Goal: Transaction & Acquisition: Download file/media

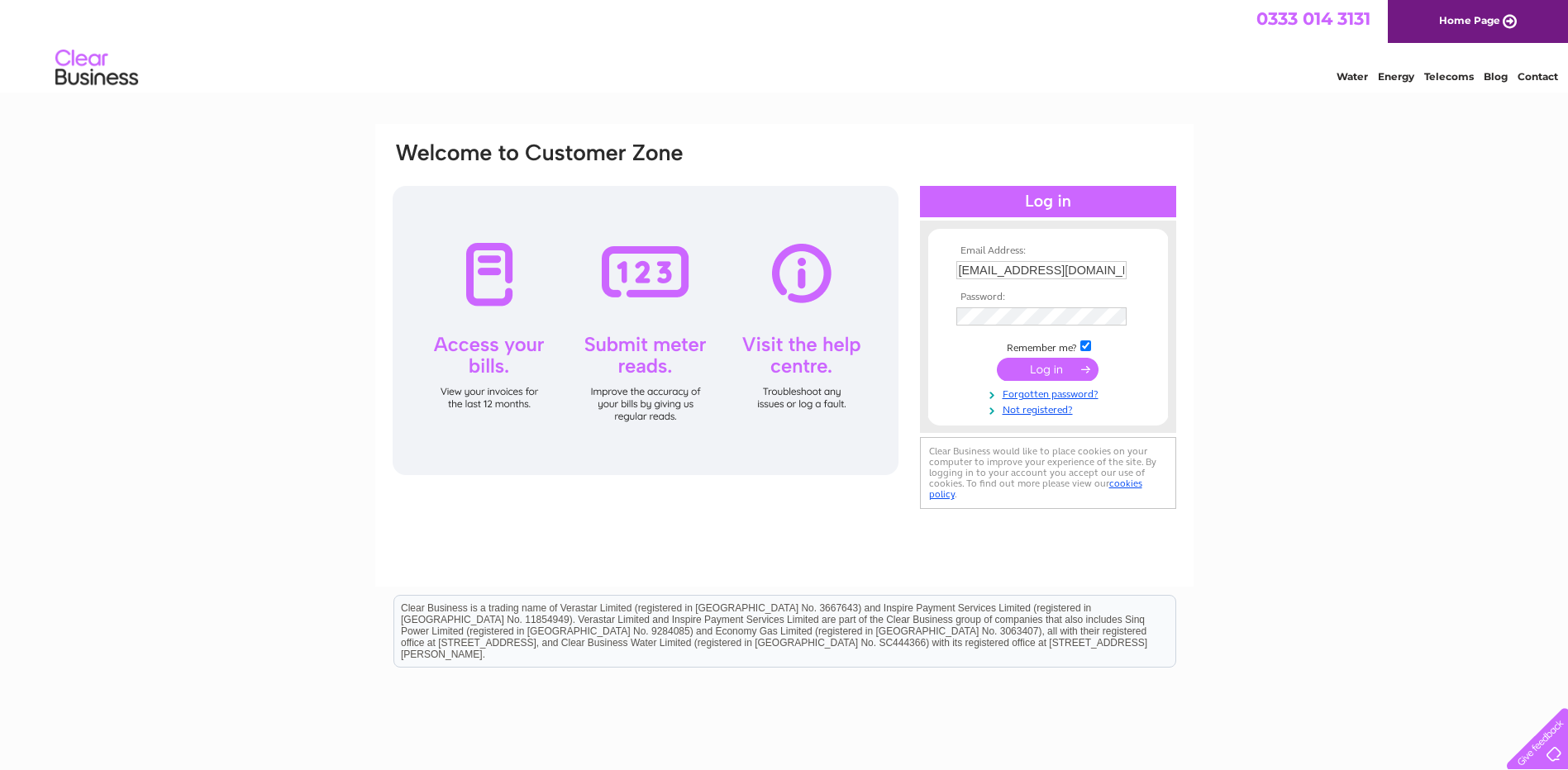
click at [1105, 270] on input "[EMAIL_ADDRESS][DOMAIN_NAME]" at bounding box center [1042, 270] width 170 height 18
type input "m"
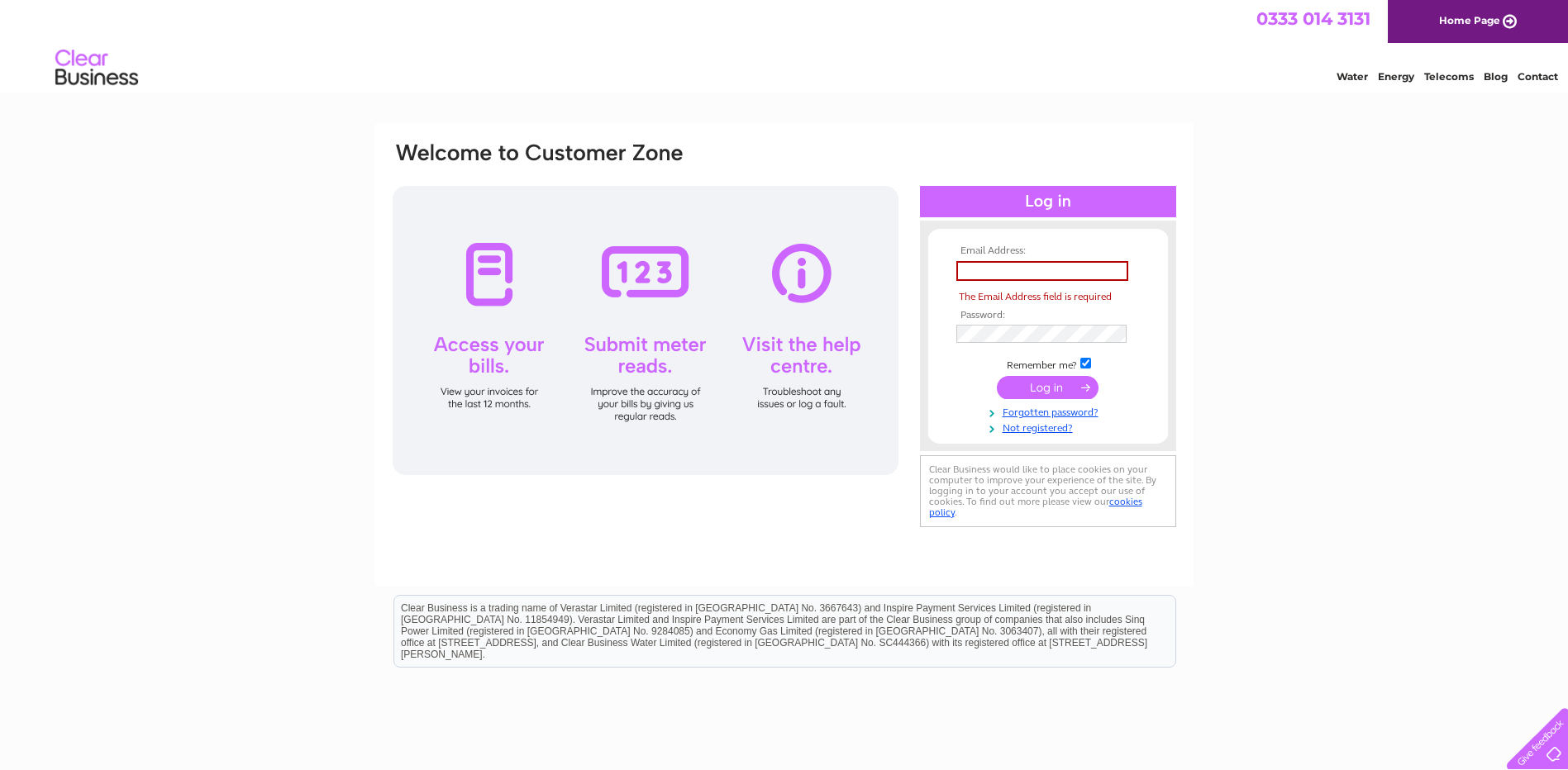
drag, startPoint x: 1428, startPoint y: 419, endPoint x: 1415, endPoint y: 418, distance: 13.0
click at [1422, 418] on div "Email Address: The Email Address field is required Password:" at bounding box center [784, 497] width 1568 height 746
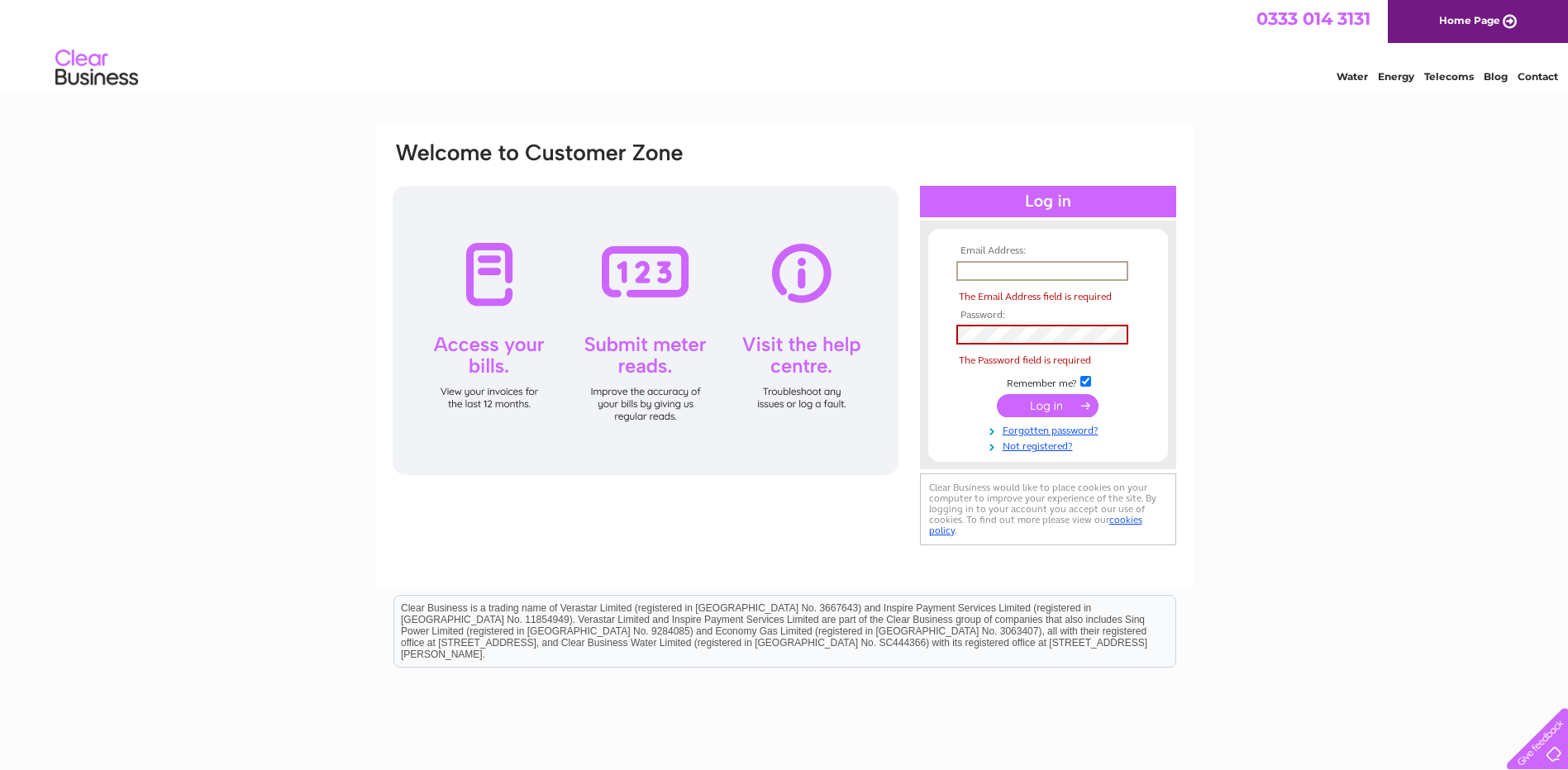
paste input "[EMAIL_ADDRESS][DOMAIN_NAME]"
type input "[EMAIL_ADDRESS][DOMAIN_NAME]"
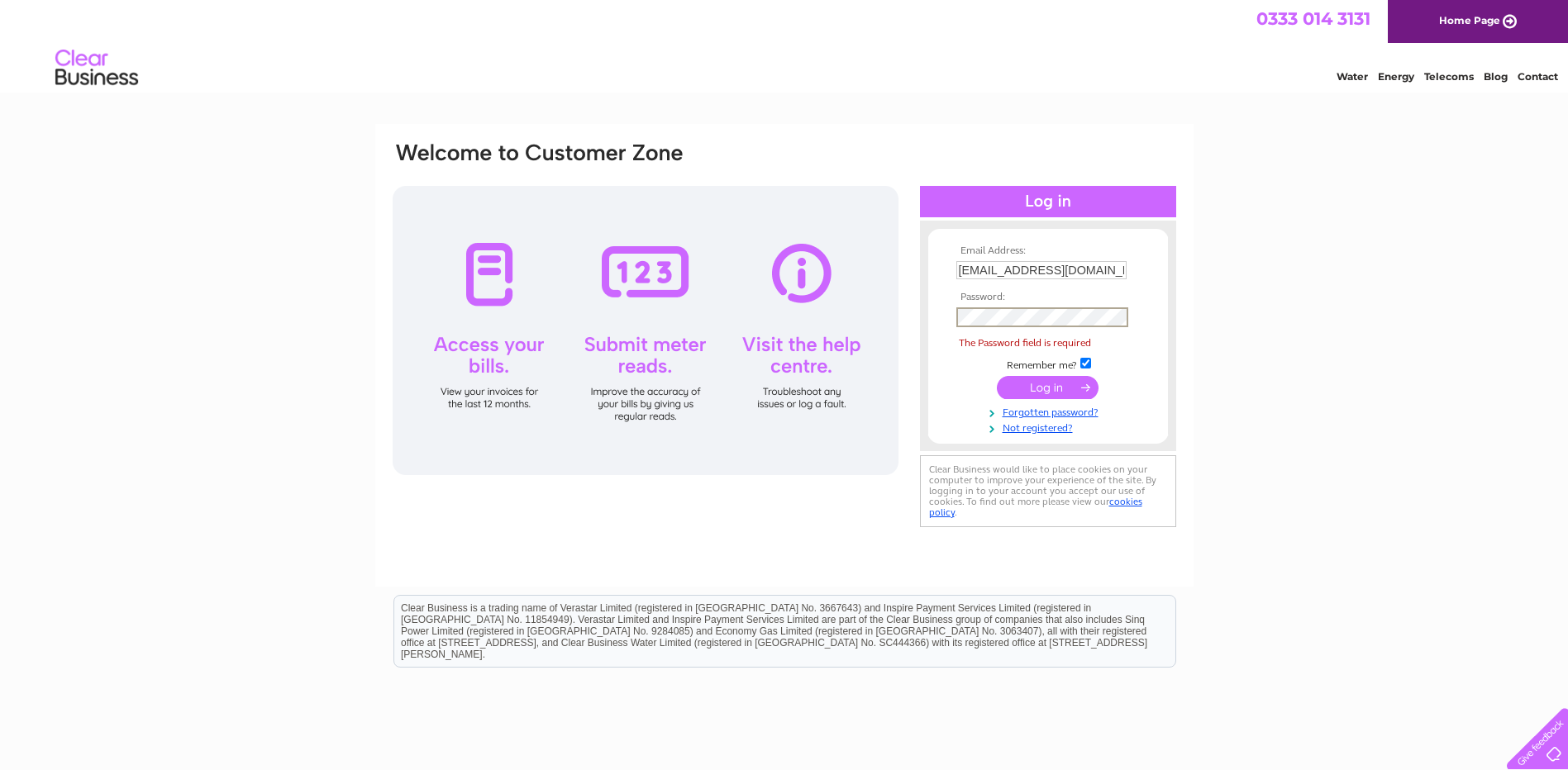
click at [1294, 402] on div "Email Address: [EMAIL_ADDRESS][DOMAIN_NAME] Password: Forgotten password?" at bounding box center [784, 497] width 1568 height 746
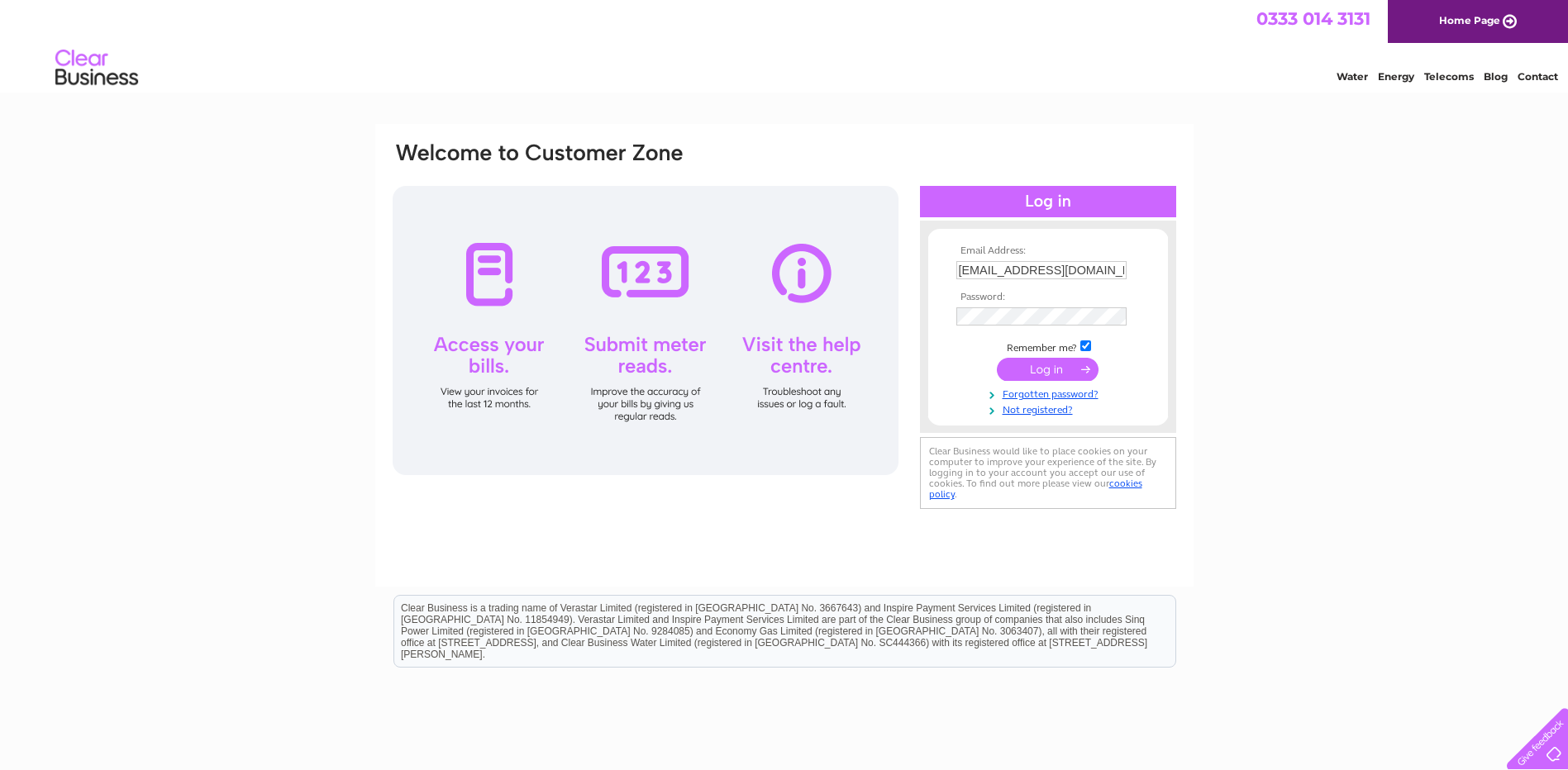
click at [1049, 363] on input "submit" at bounding box center [1048, 369] width 102 height 23
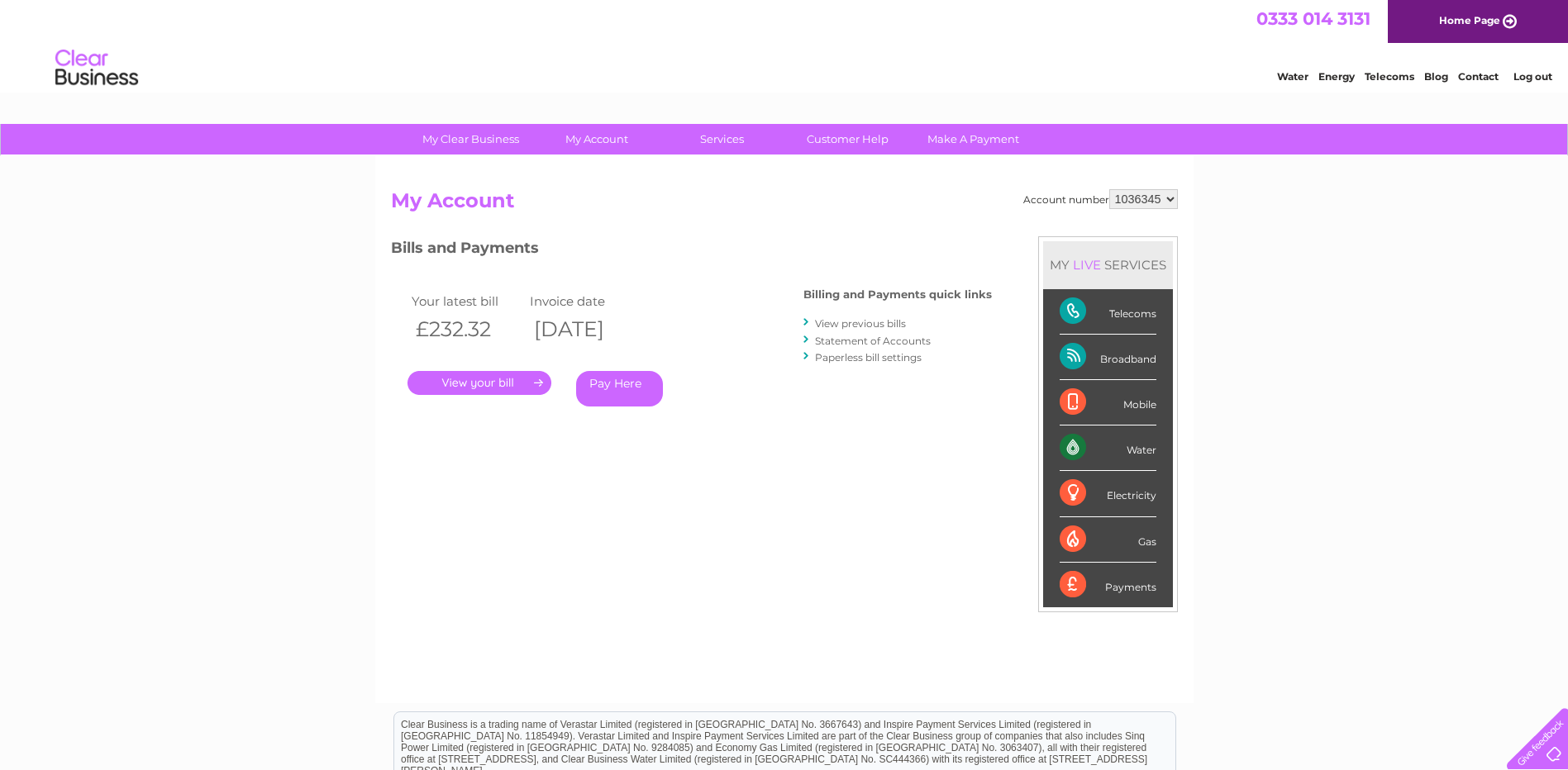
click at [843, 323] on link "View previous bills" at bounding box center [860, 323] width 91 height 12
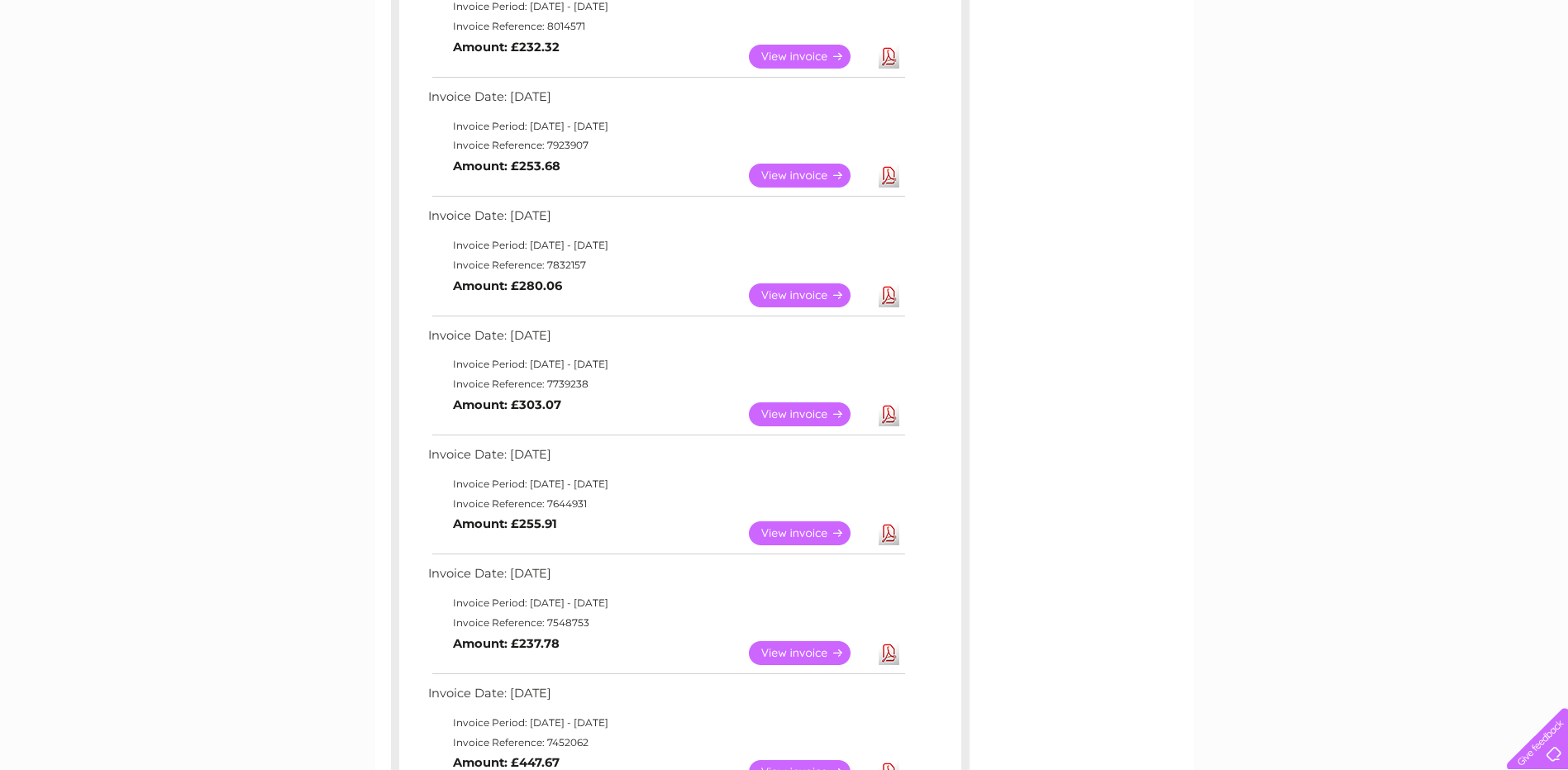
scroll to position [496, 0]
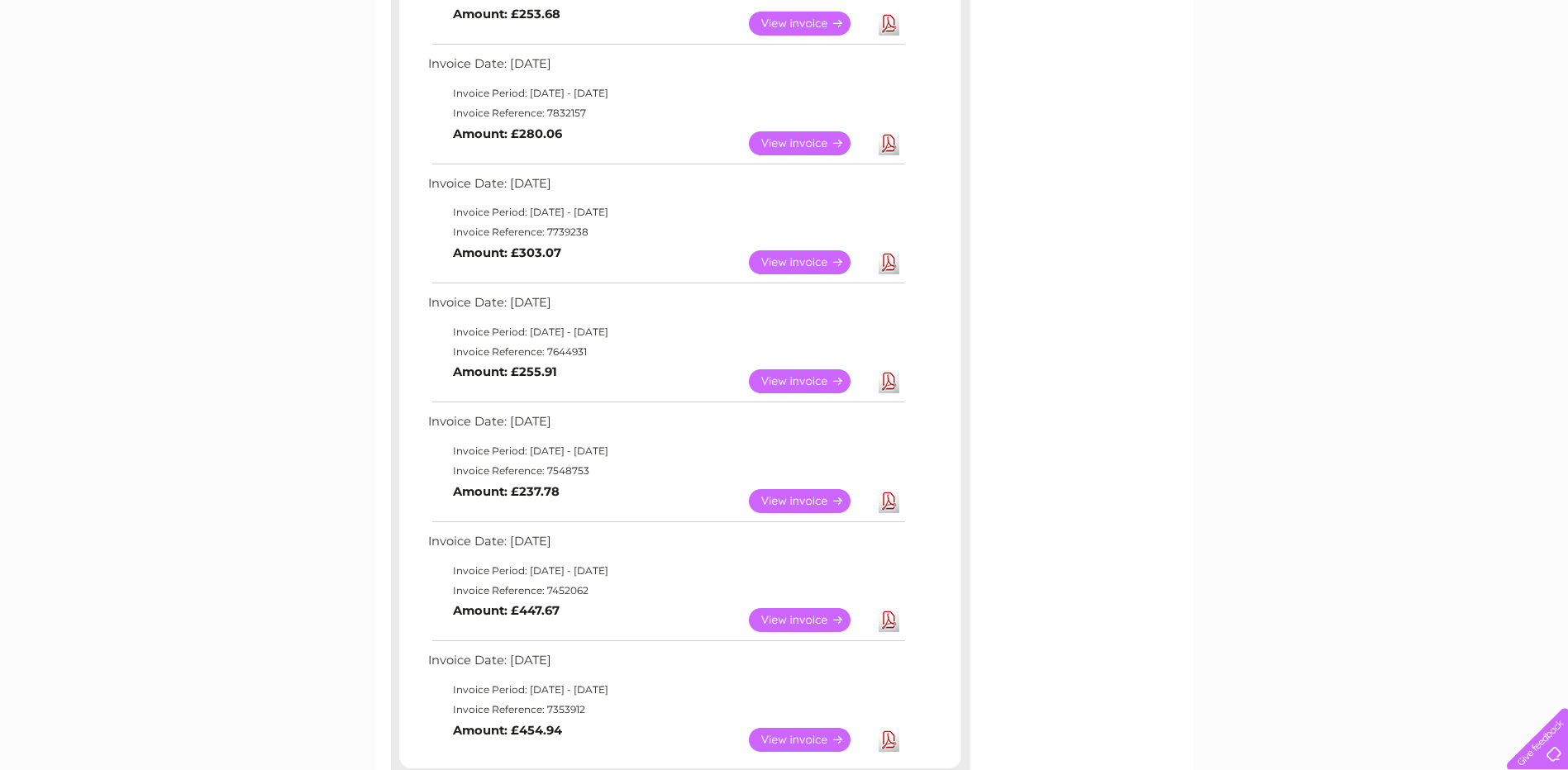
click at [891, 497] on link "Download" at bounding box center [889, 501] width 21 height 24
click at [887, 384] on link "Download" at bounding box center [889, 381] width 21 height 24
click at [897, 258] on link "Download" at bounding box center [889, 262] width 21 height 24
